Goal: Use online tool/utility: Utilize a website feature to perform a specific function

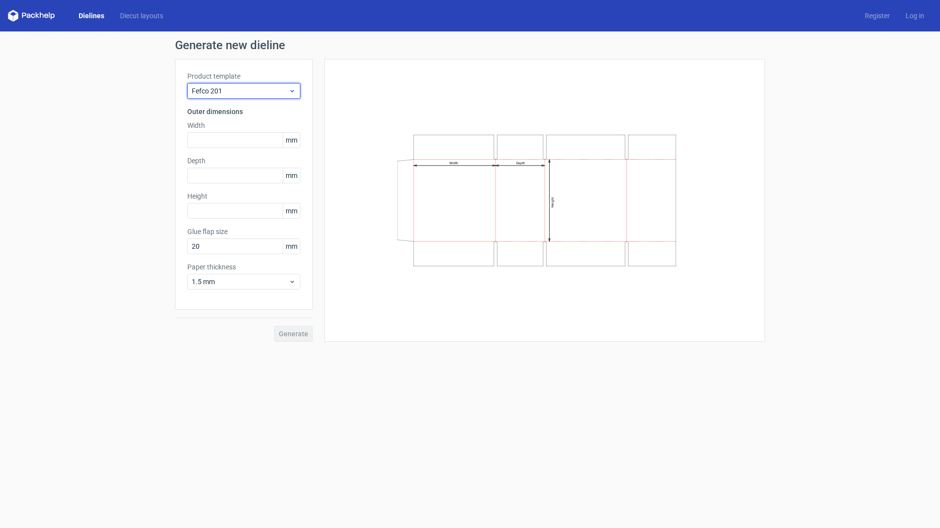
click at [288, 88] on span "Fefco 201" at bounding box center [240, 91] width 97 height 10
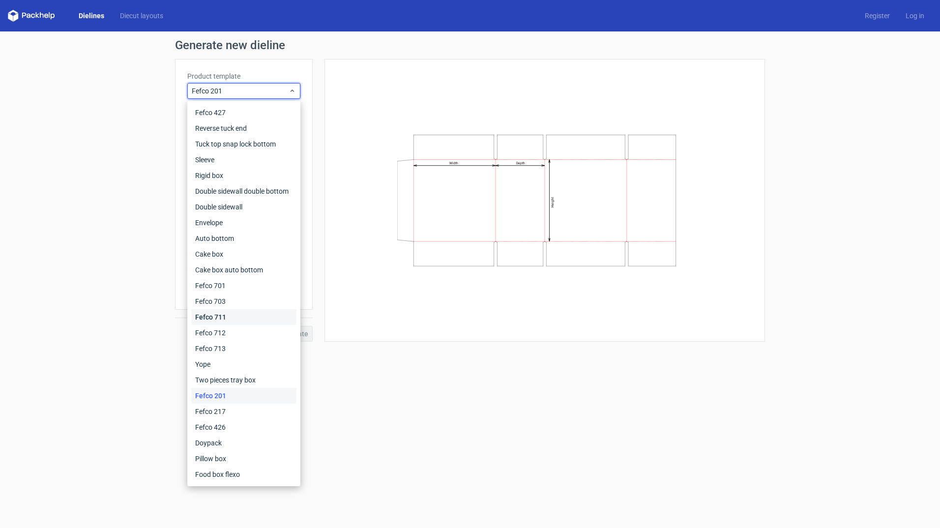
click at [239, 321] on div "Fefco 711" at bounding box center [243, 317] width 105 height 16
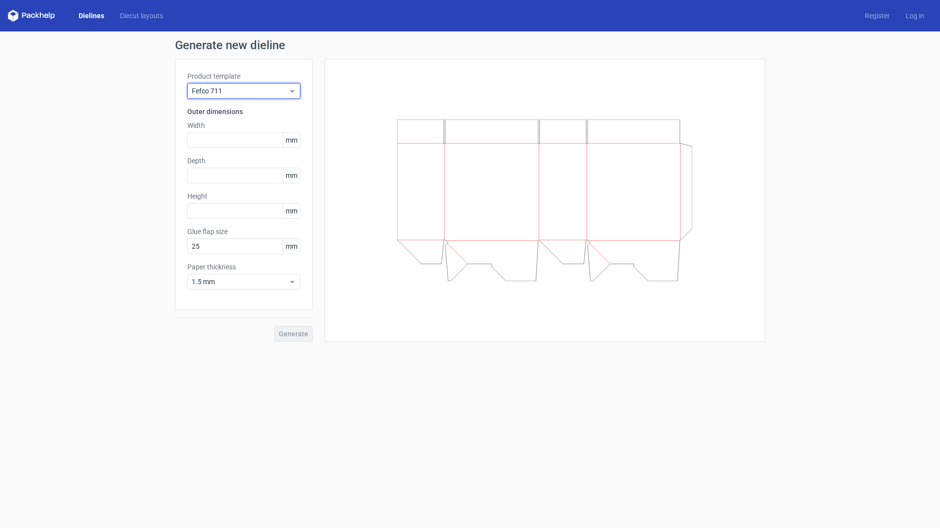
click at [270, 88] on span "Fefco 711" at bounding box center [240, 91] width 97 height 10
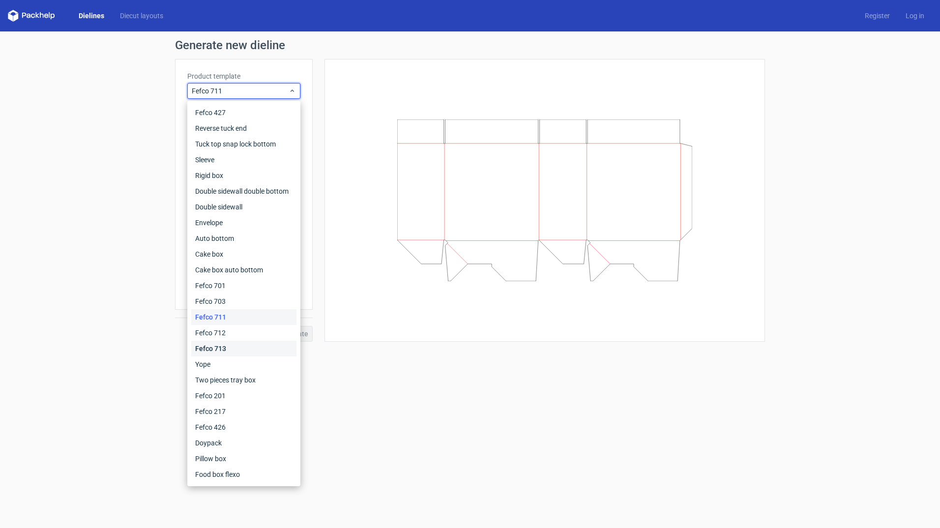
click at [241, 347] on div "Fefco 713" at bounding box center [243, 349] width 105 height 16
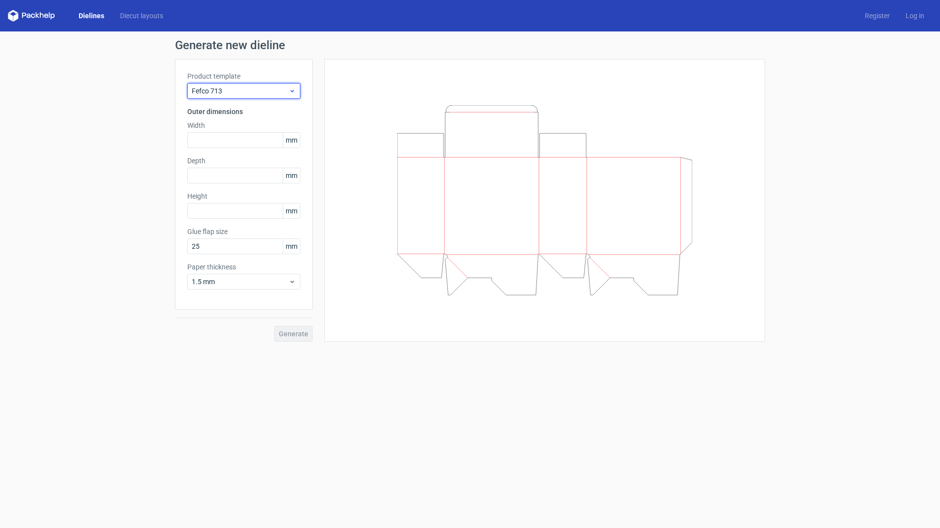
click at [266, 95] on span "Fefco 713" at bounding box center [240, 91] width 97 height 10
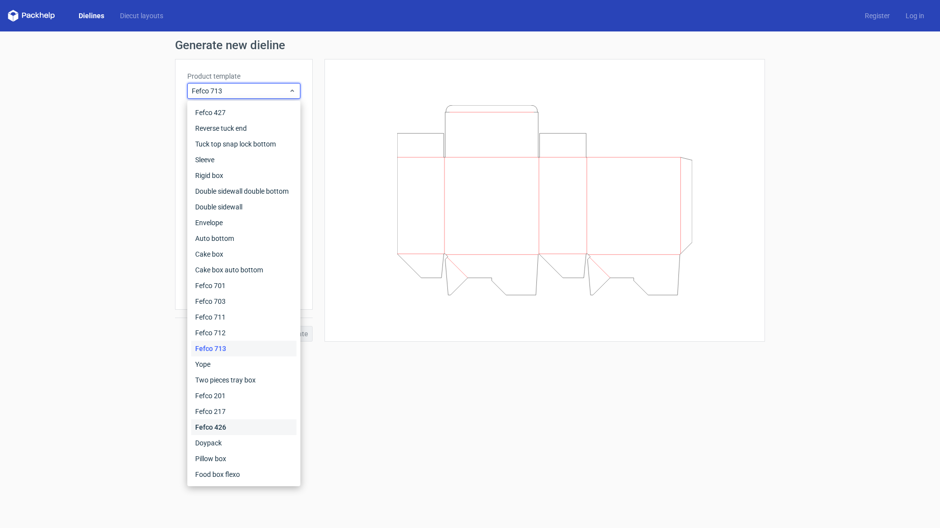
click at [229, 427] on div "Fefco 426" at bounding box center [243, 427] width 105 height 16
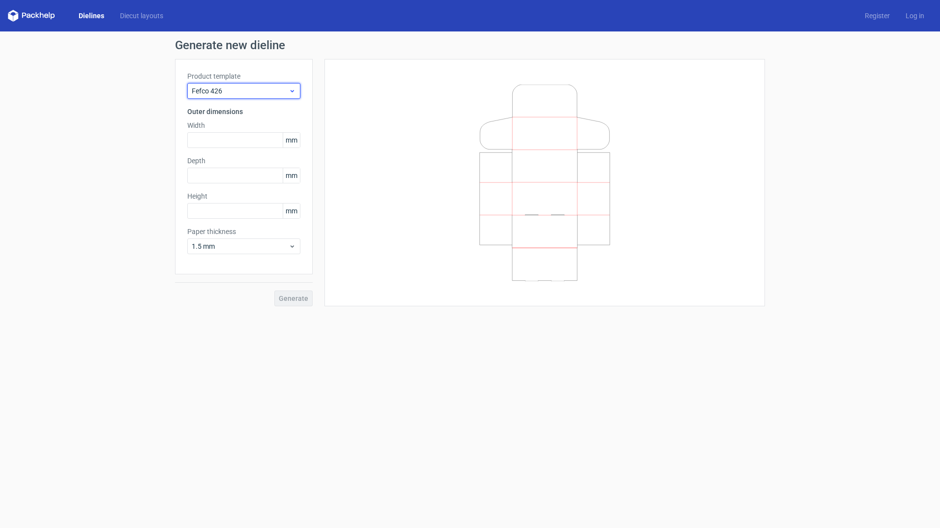
click at [261, 97] on div "Fefco 426" at bounding box center [243, 91] width 113 height 16
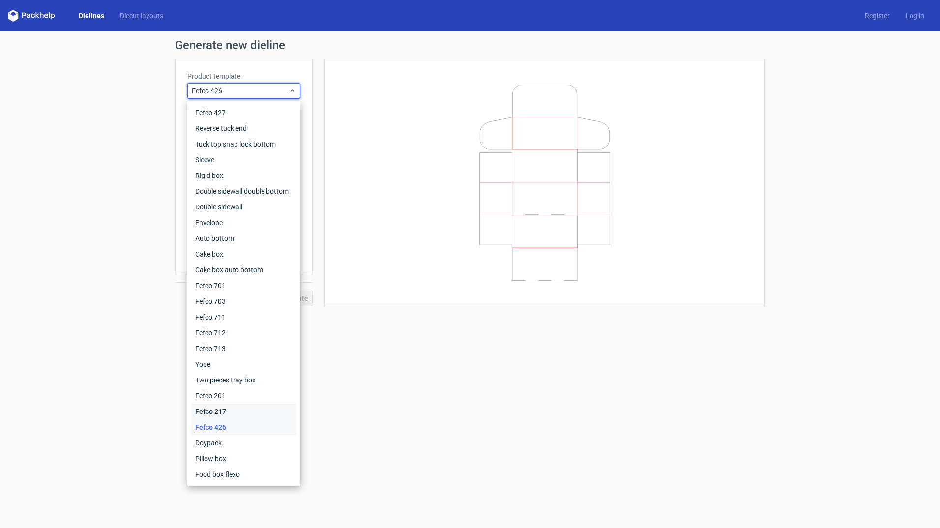
click at [232, 414] on div "Fefco 217" at bounding box center [243, 412] width 105 height 16
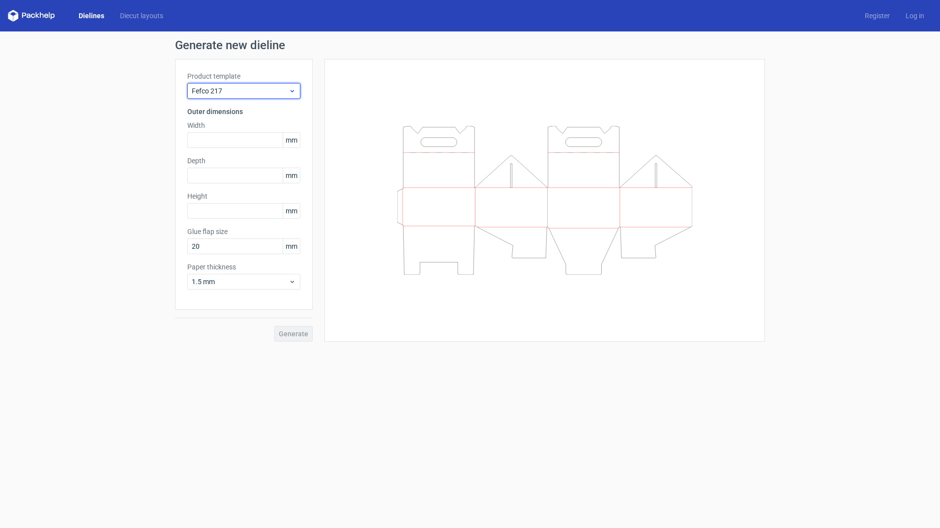
click at [279, 90] on span "Fefco 217" at bounding box center [240, 91] width 97 height 10
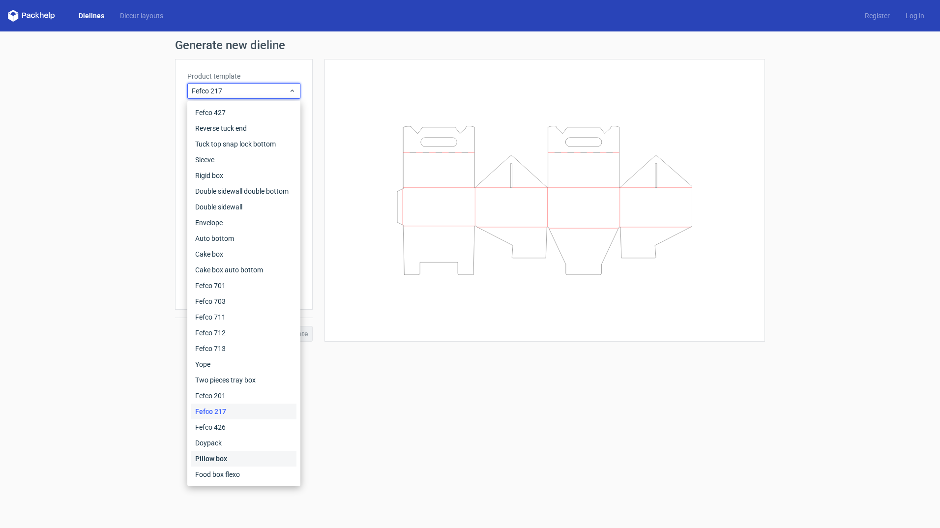
click at [228, 464] on div "Pillow box" at bounding box center [243, 459] width 105 height 16
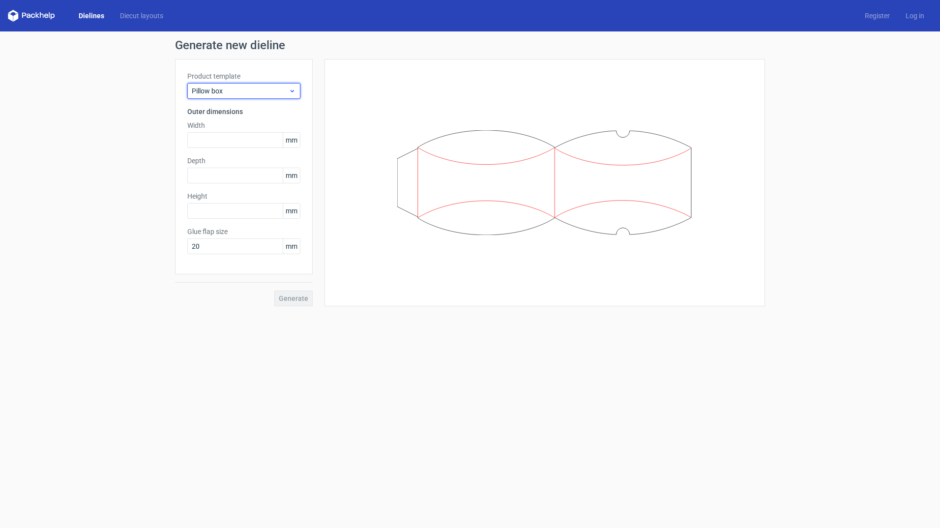
click at [267, 91] on span "Pillow box" at bounding box center [240, 91] width 97 height 10
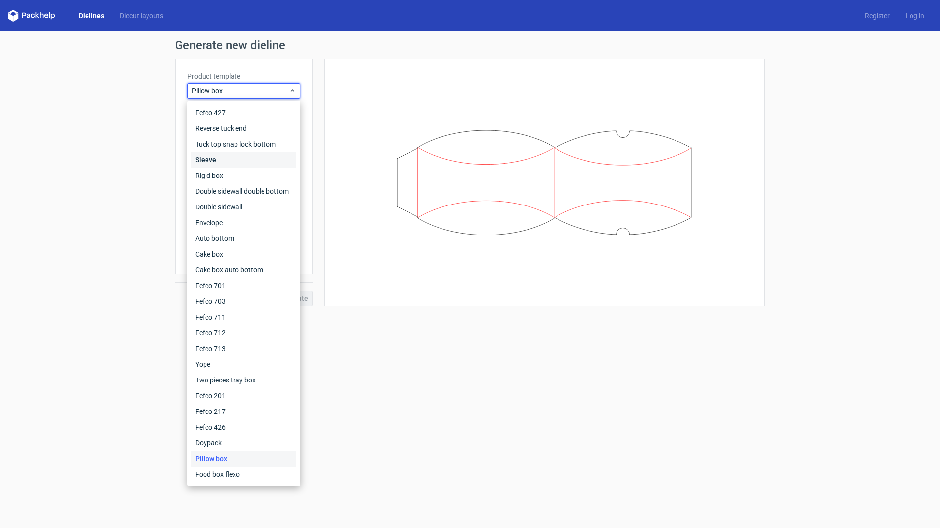
click at [225, 154] on div "Sleeve" at bounding box center [243, 160] width 105 height 16
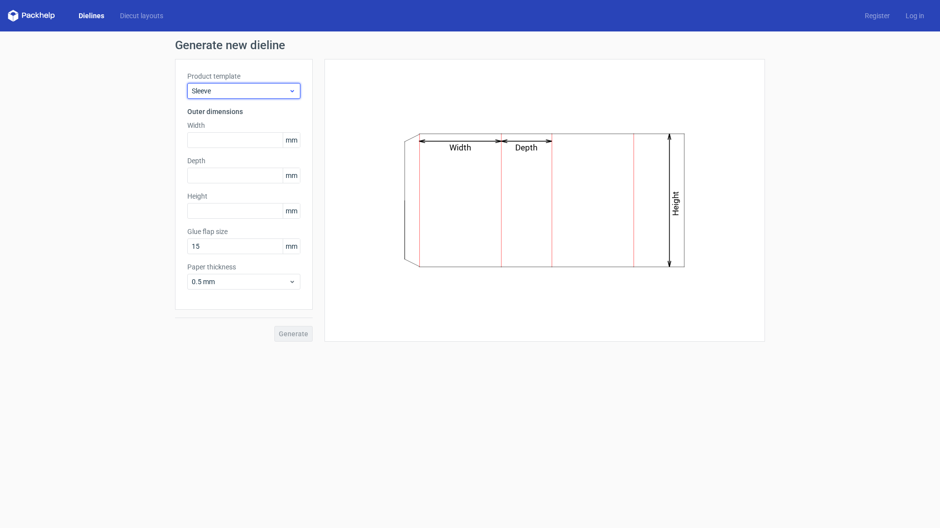
click at [284, 92] on span "Sleeve" at bounding box center [240, 91] width 97 height 10
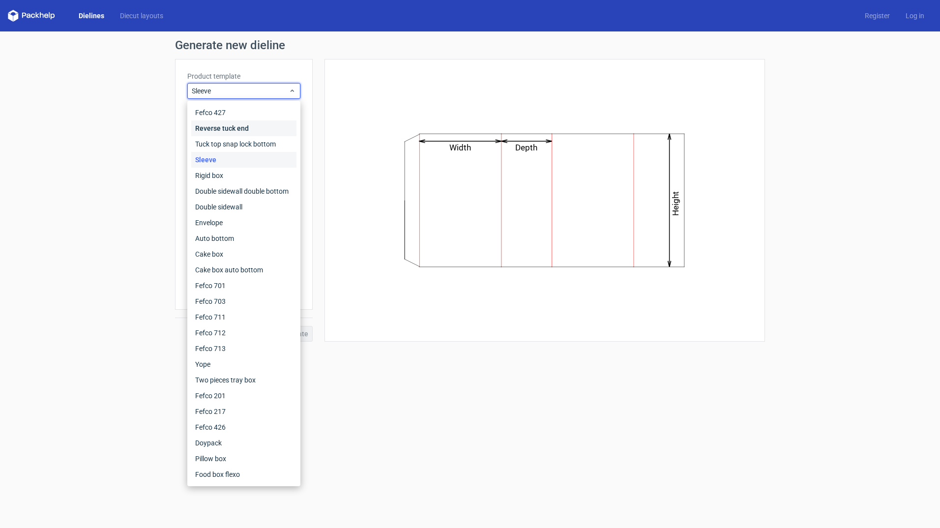
click at [251, 130] on div "Reverse tuck end" at bounding box center [243, 128] width 105 height 16
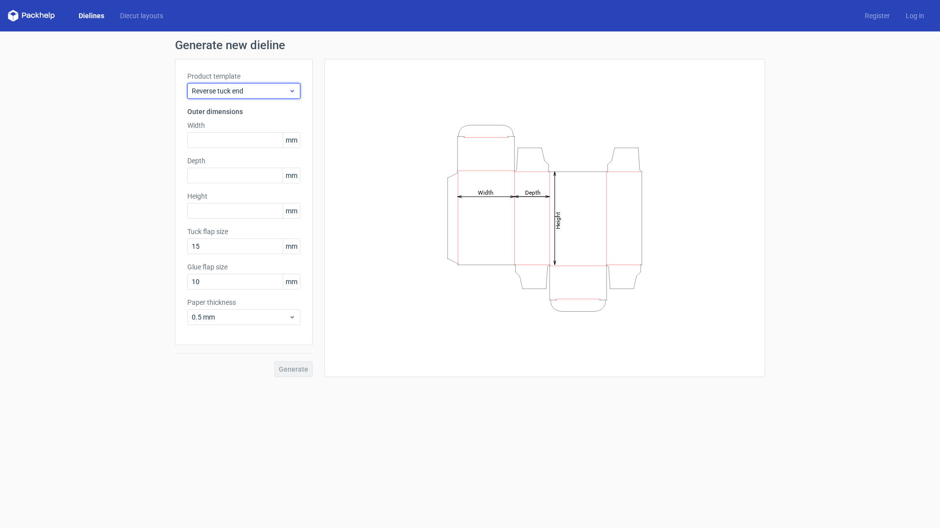
click at [268, 93] on span "Reverse tuck end" at bounding box center [240, 91] width 97 height 10
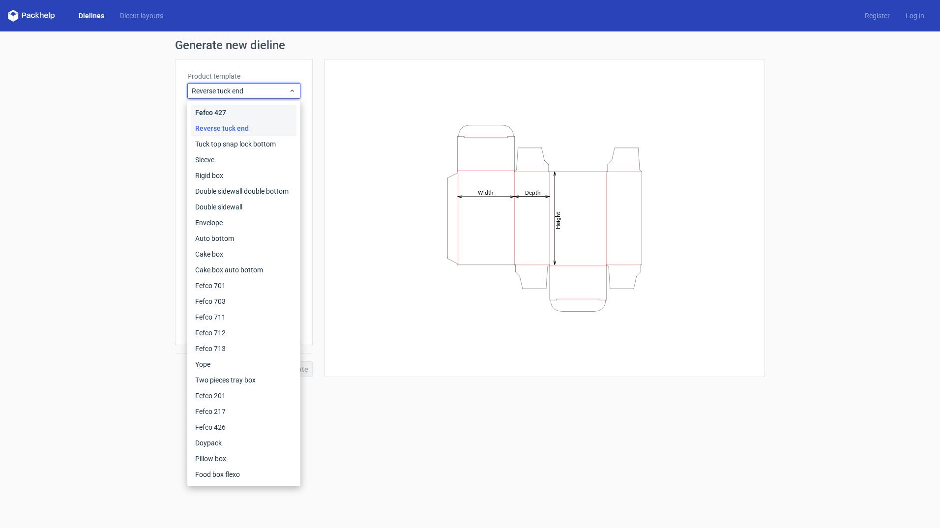
click at [237, 109] on div "Fefco 427" at bounding box center [243, 113] width 105 height 16
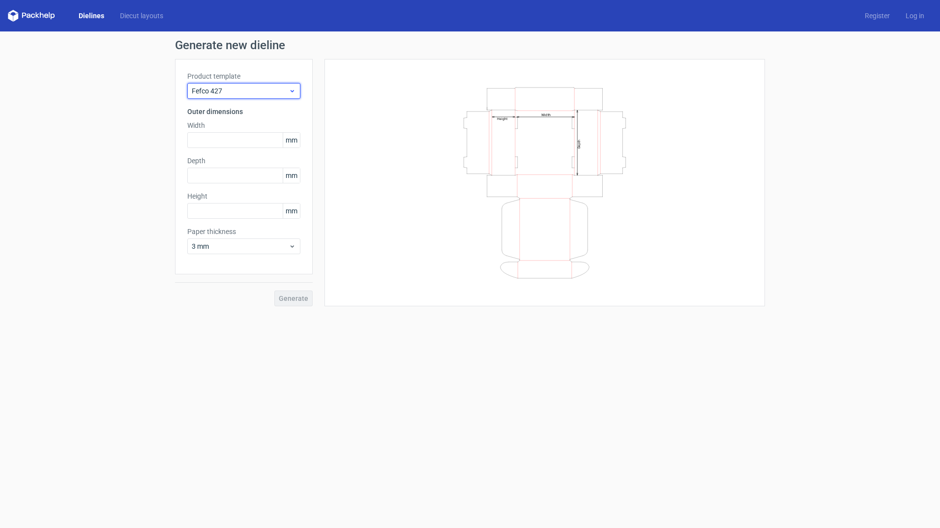
click at [284, 91] on span "Fefco 427" at bounding box center [240, 91] width 97 height 10
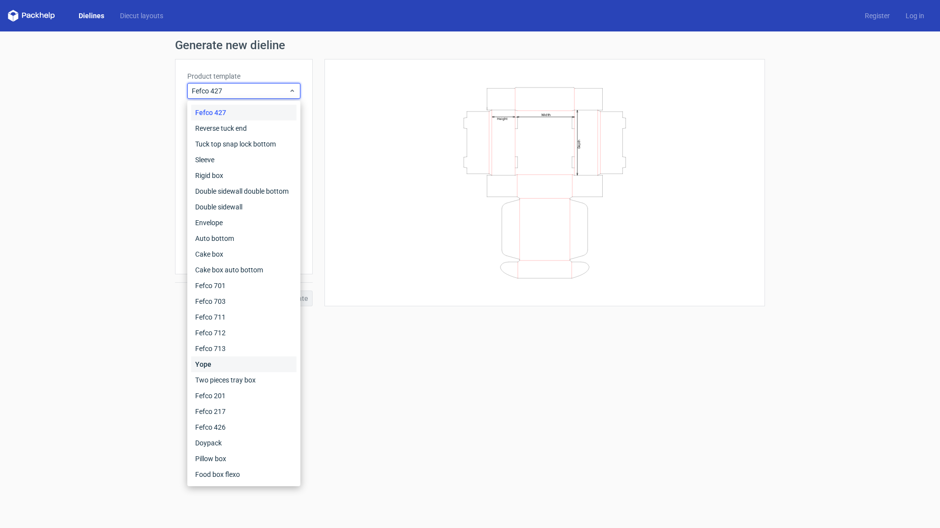
click at [248, 363] on div "Yope" at bounding box center [243, 364] width 105 height 16
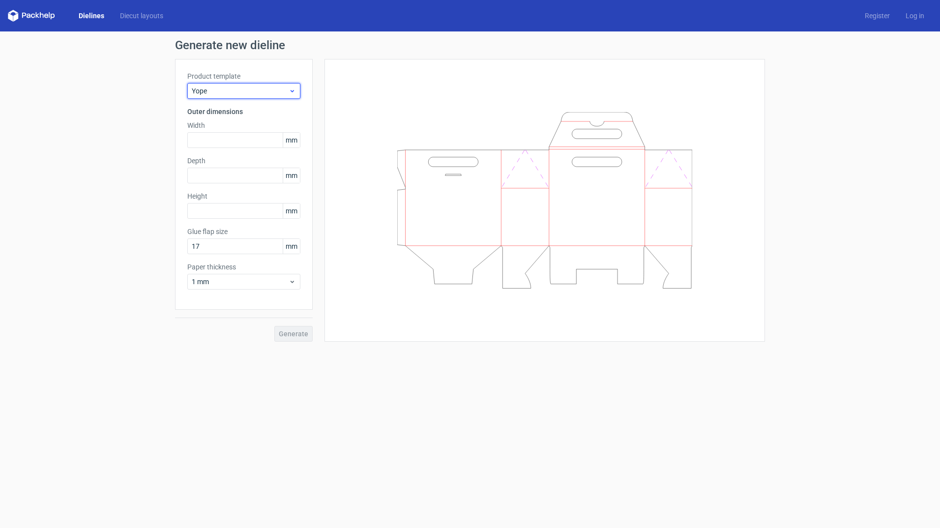
click at [277, 91] on span "Yope" at bounding box center [240, 91] width 97 height 10
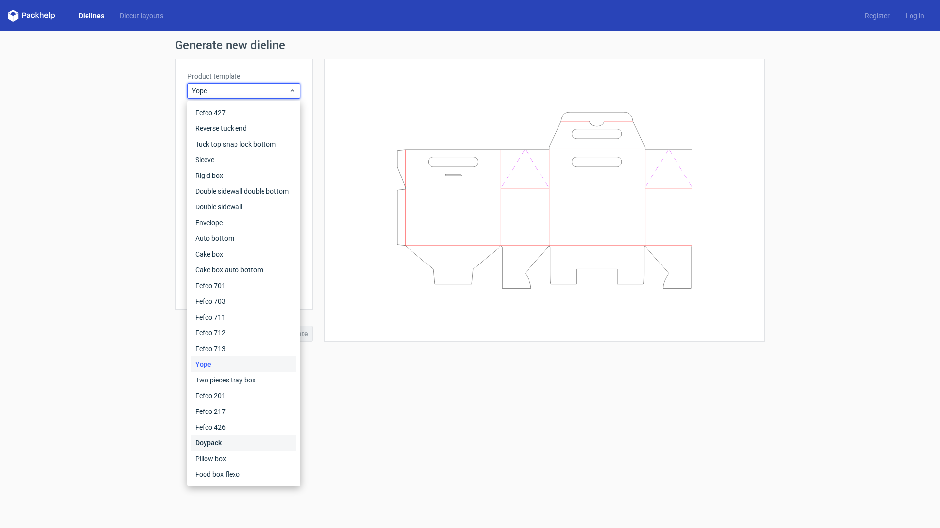
click at [245, 439] on div "Doypack" at bounding box center [243, 443] width 105 height 16
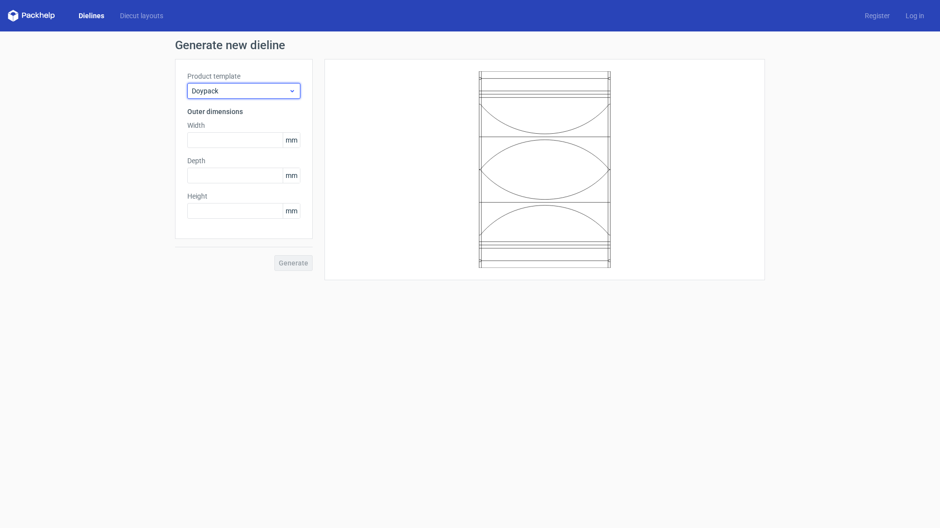
click at [259, 97] on div "Doypack" at bounding box center [243, 91] width 113 height 16
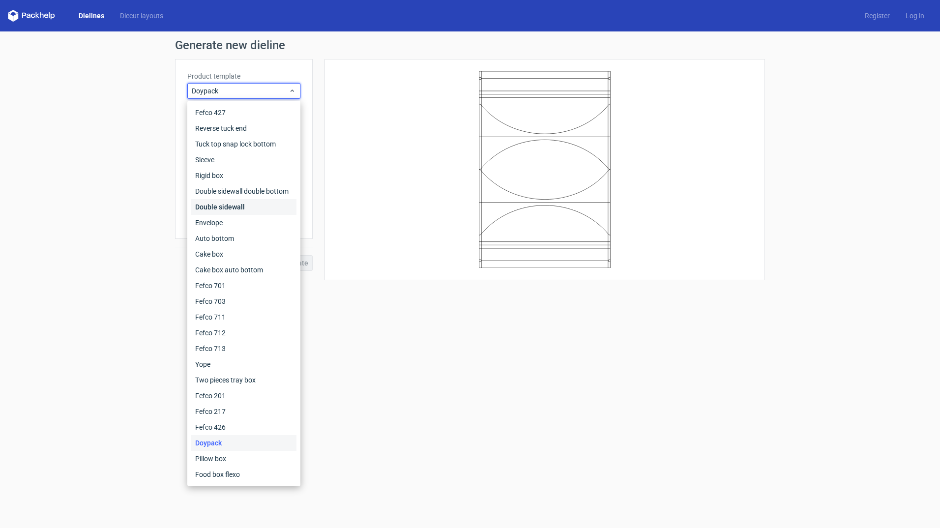
click at [254, 206] on div "Double sidewall" at bounding box center [243, 207] width 105 height 16
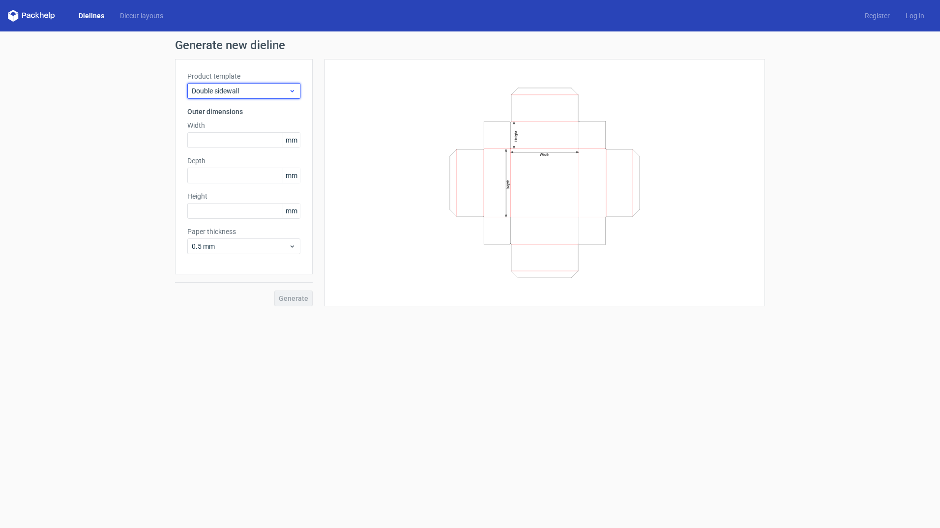
click at [288, 95] on span "Double sidewall" at bounding box center [240, 91] width 97 height 10
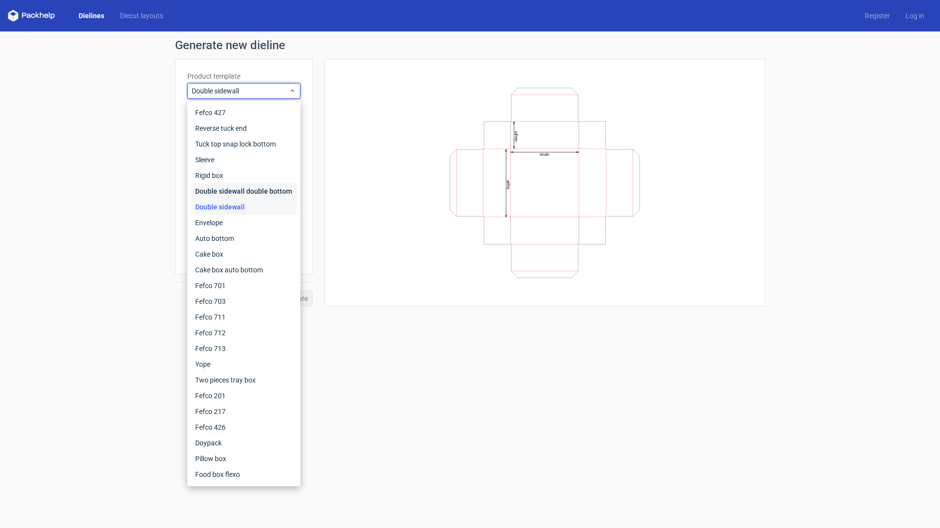
click at [273, 191] on div "Double sidewall double bottom" at bounding box center [243, 191] width 105 height 16
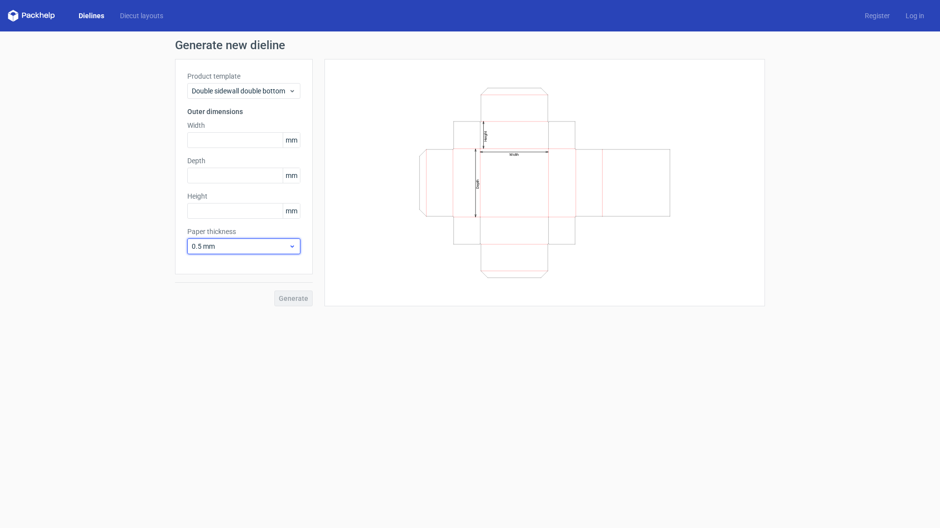
click at [292, 253] on div "0.5 mm" at bounding box center [243, 246] width 113 height 16
click at [257, 340] on div "4 mm" at bounding box center [243, 347] width 105 height 16
click at [324, 250] on div "Width Depth Height" at bounding box center [539, 182] width 452 height 247
click at [242, 137] on input "text" at bounding box center [243, 140] width 113 height 16
type input "200"
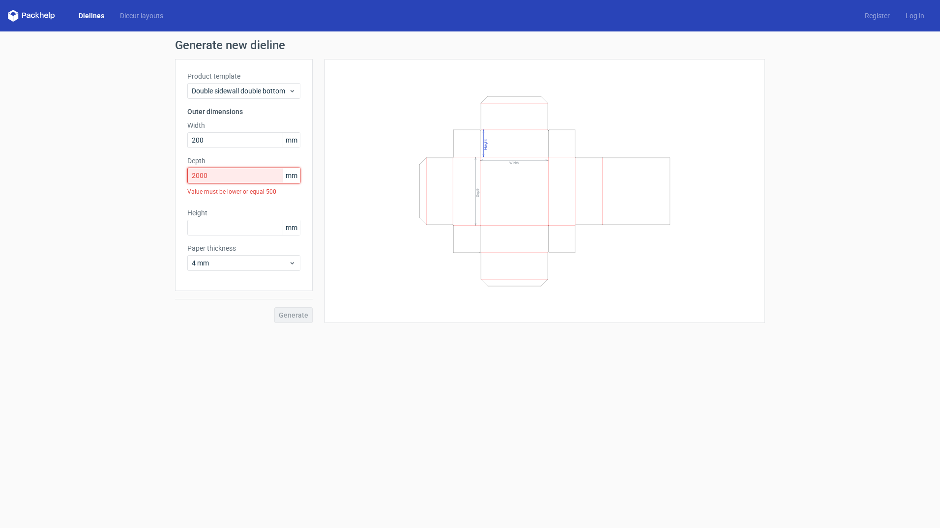
click at [200, 178] on input "2000" at bounding box center [243, 176] width 113 height 16
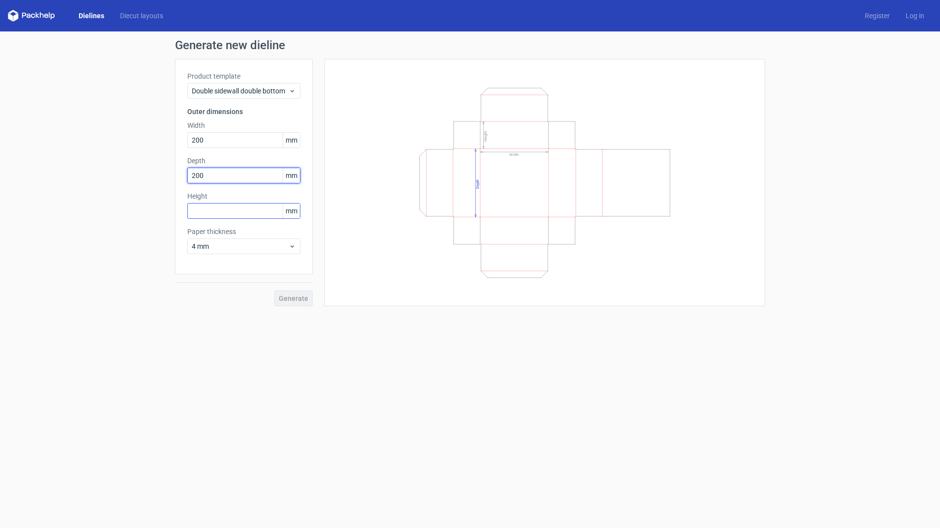
type input "200"
click at [243, 208] on input "text" at bounding box center [243, 211] width 113 height 16
type input "500"
click at [295, 304] on button "Generate" at bounding box center [293, 298] width 38 height 16
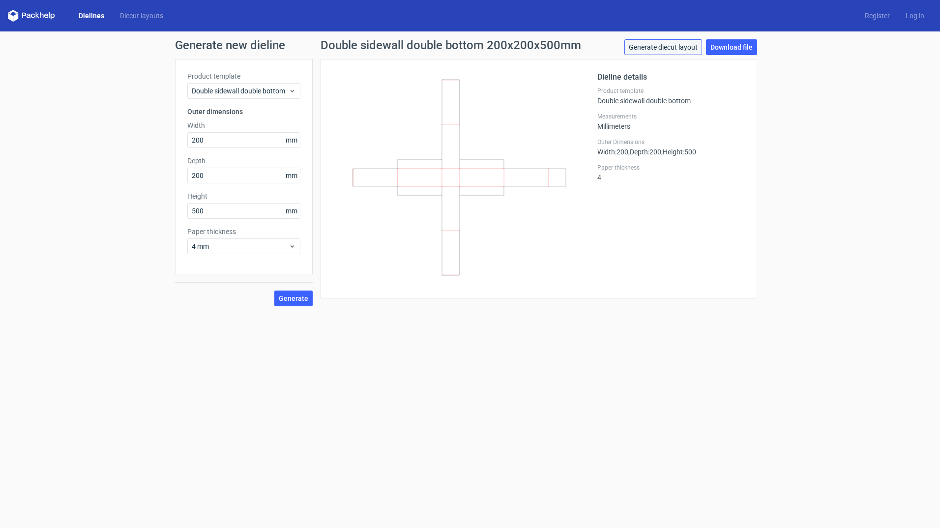
click at [669, 52] on link "Generate diecut layout" at bounding box center [663, 47] width 78 height 16
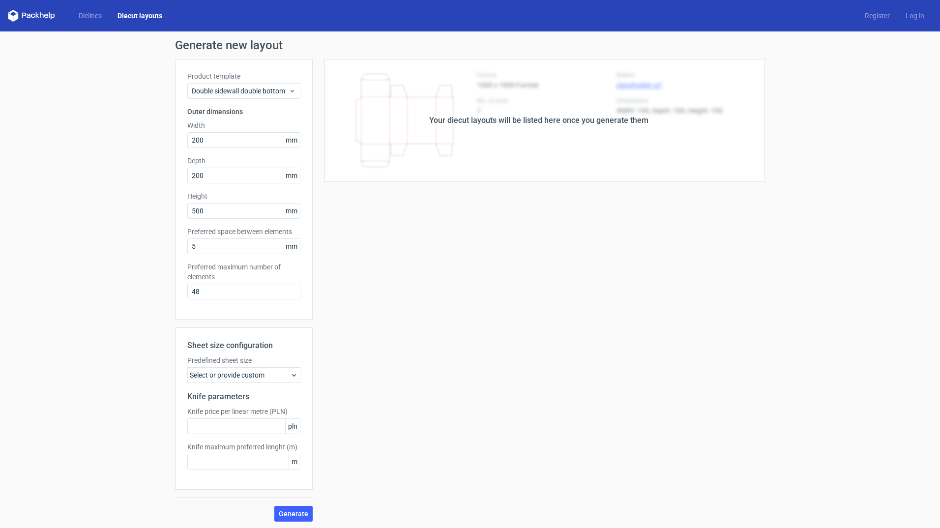
scroll to position [1, 0]
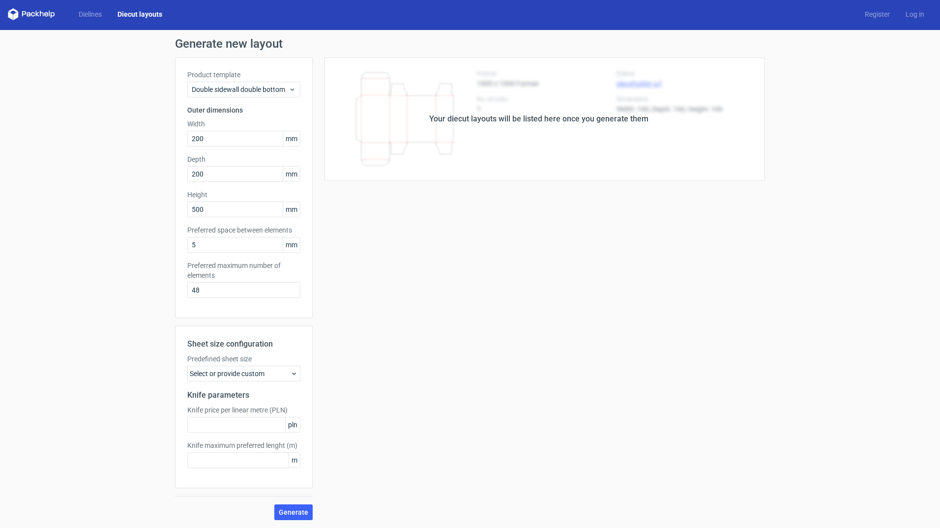
click at [290, 372] on icon at bounding box center [294, 374] width 8 height 8
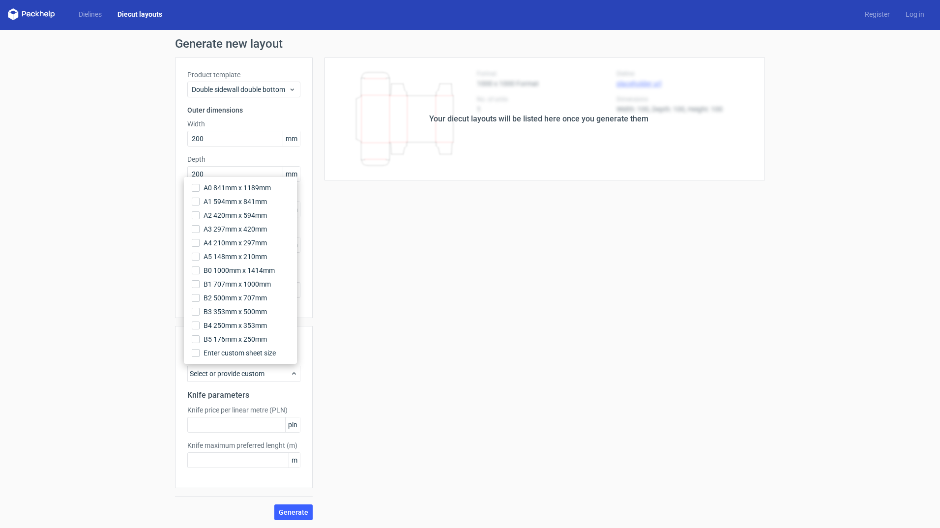
click at [366, 379] on div "Your diecut layouts will be listed here once you generate them Height Depth Wid…" at bounding box center [539, 289] width 452 height 463
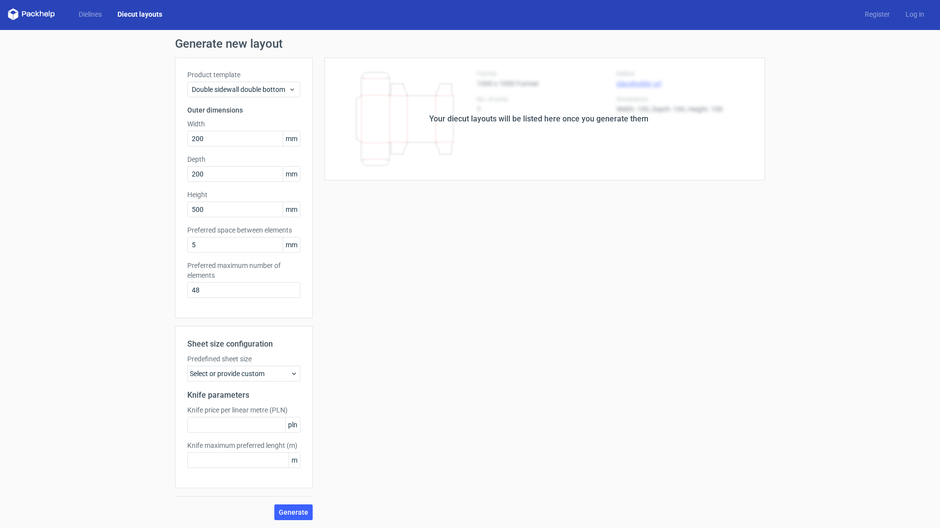
click at [282, 368] on div "Select or provide custom" at bounding box center [243, 374] width 113 height 16
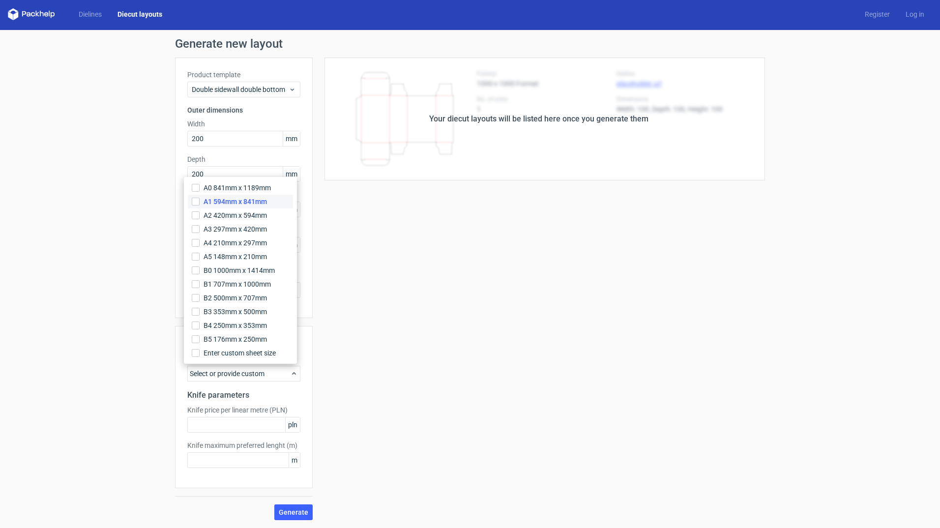
click at [223, 202] on span "A1 594mm x 841mm" at bounding box center [234, 202] width 63 height 10
click at [200, 202] on input "A1 594mm x 841mm" at bounding box center [196, 202] width 8 height 8
click at [335, 299] on div "Your diecut layouts will be listed here once you generate them Height Depth Wid…" at bounding box center [539, 289] width 452 height 463
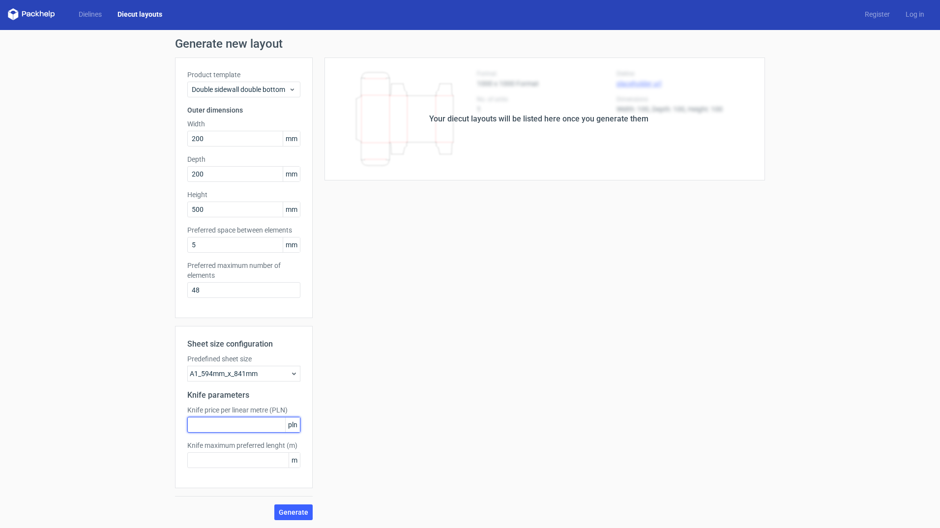
click at [238, 426] on input "text" at bounding box center [243, 425] width 113 height 16
type input "1"
type input "5"
click at [226, 461] on input "text" at bounding box center [243, 460] width 113 height 16
type input "5"
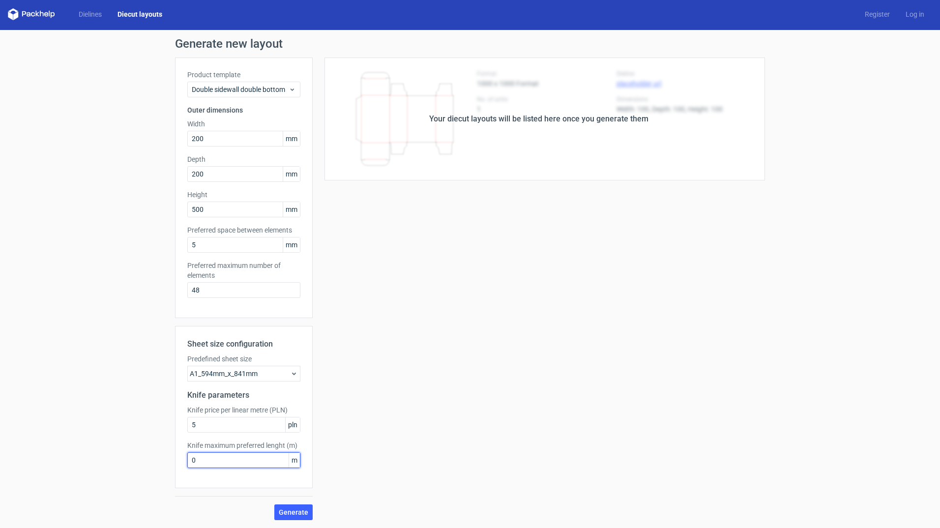
type input "0"
type input "1"
click at [291, 512] on span "Generate" at bounding box center [293, 512] width 29 height 7
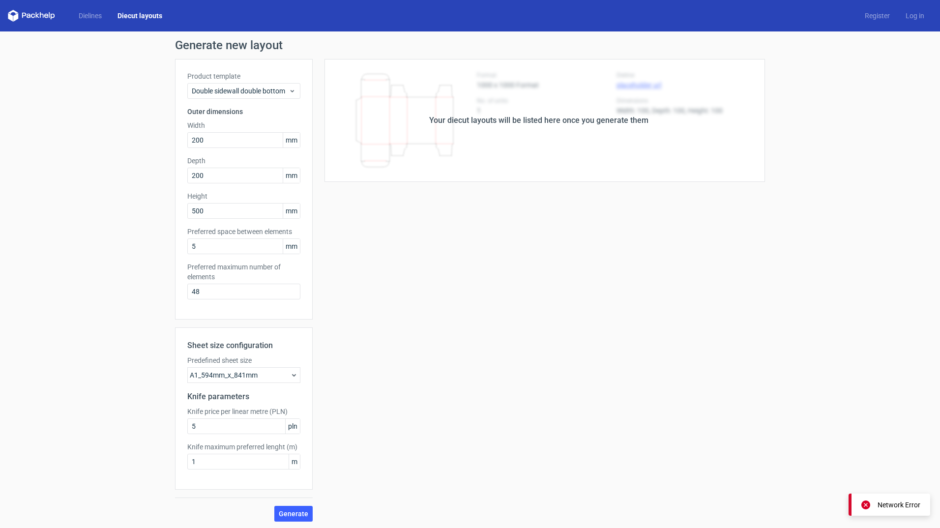
click at [352, 401] on div "Your diecut layouts will be listed here once you generate them Height Depth Wid…" at bounding box center [539, 290] width 452 height 463
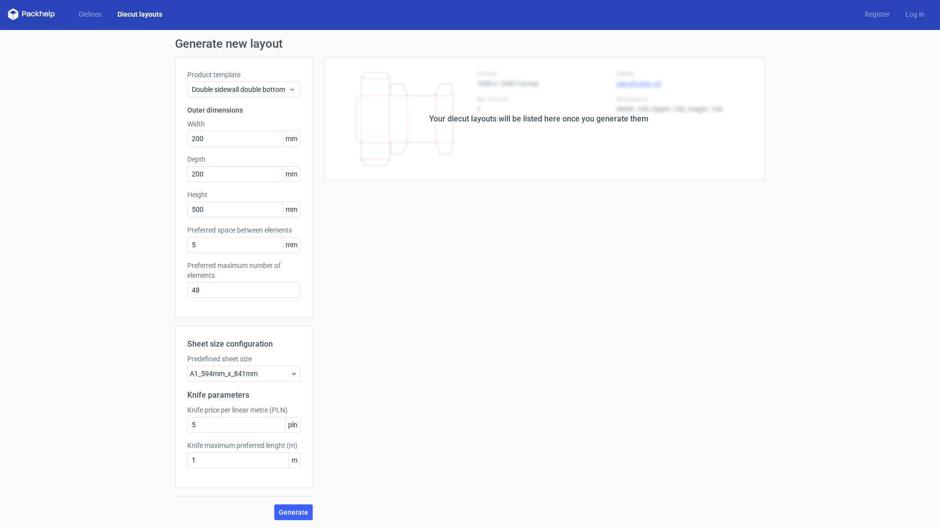
click at [135, 11] on link "Diecut layouts" at bounding box center [140, 14] width 60 height 10
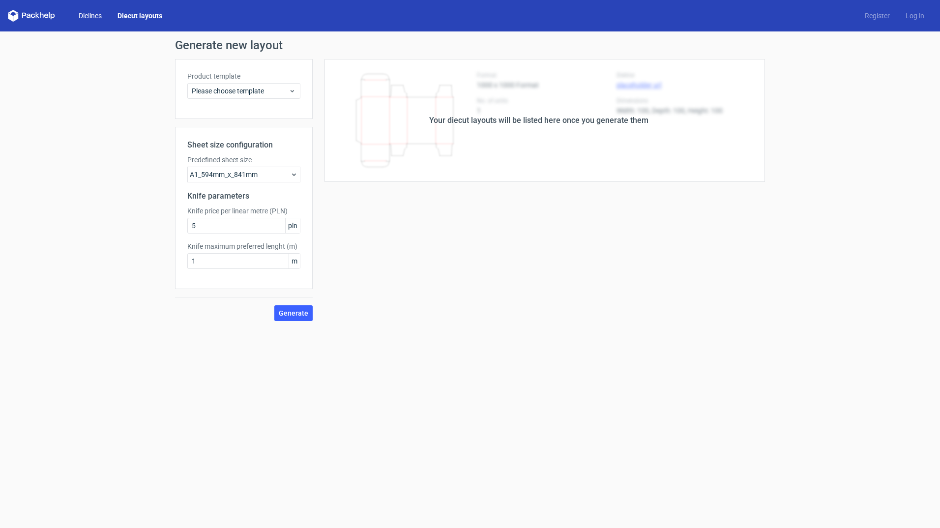
click at [85, 15] on link "Dielines" at bounding box center [90, 16] width 39 height 10
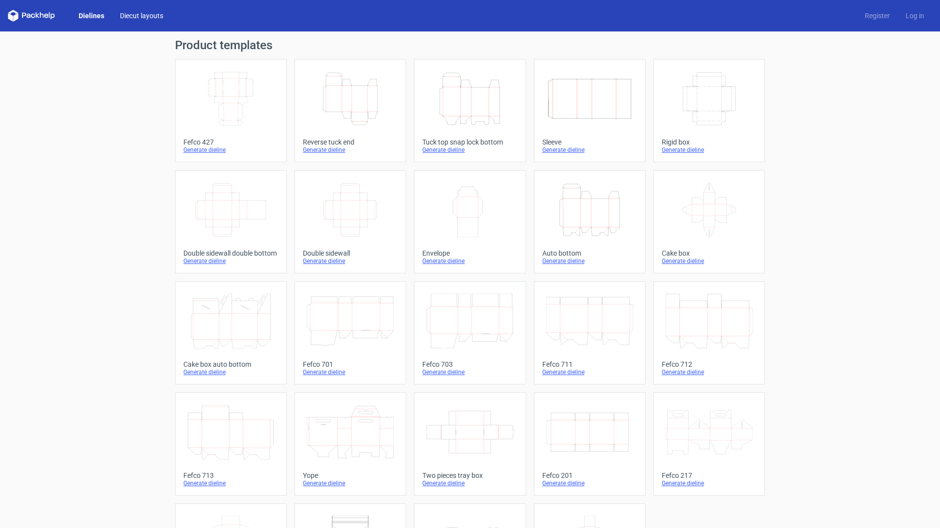
click at [135, 14] on link "Diecut layouts" at bounding box center [141, 16] width 59 height 10
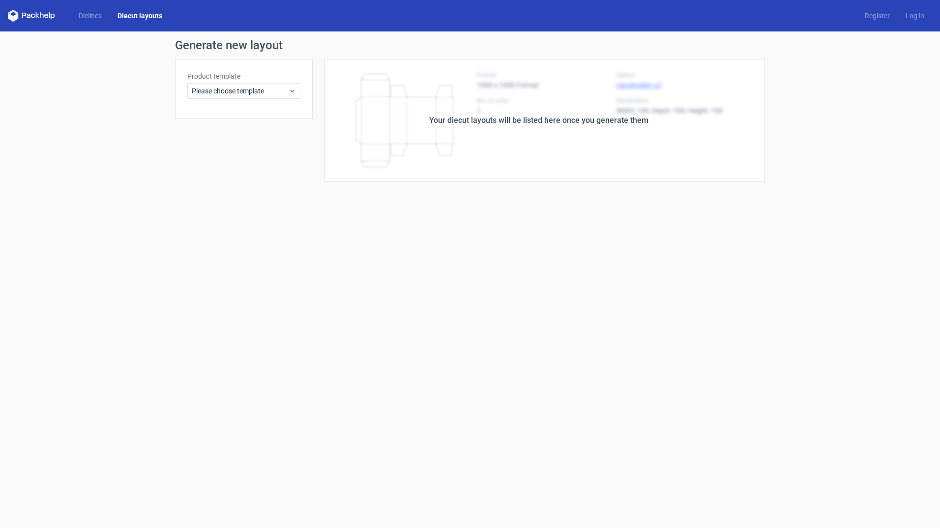
click at [521, 125] on div "Your diecut layouts will be listed here once you generate them" at bounding box center [538, 121] width 219 height 12
click at [254, 91] on span "Please choose template" at bounding box center [240, 91] width 97 height 10
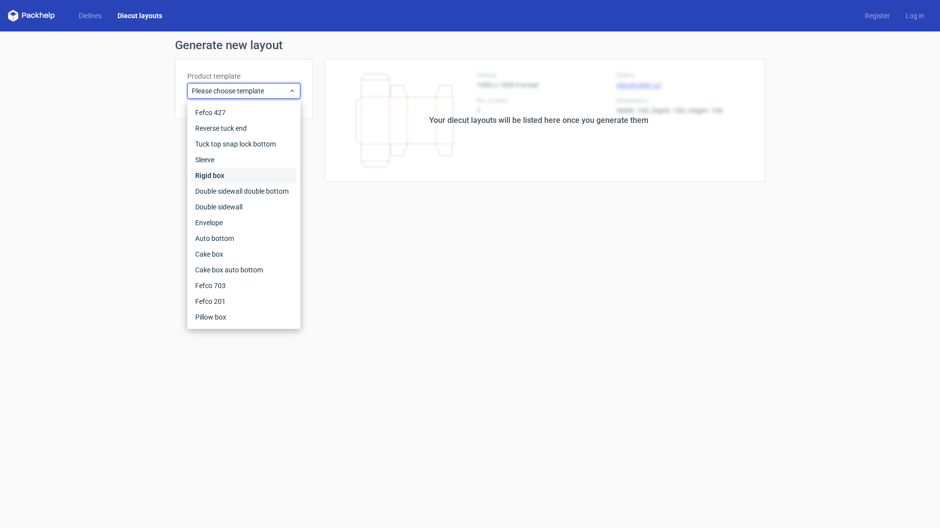
click at [242, 180] on div "Rigid box" at bounding box center [243, 176] width 105 height 16
